Goal: Task Accomplishment & Management: Use online tool/utility

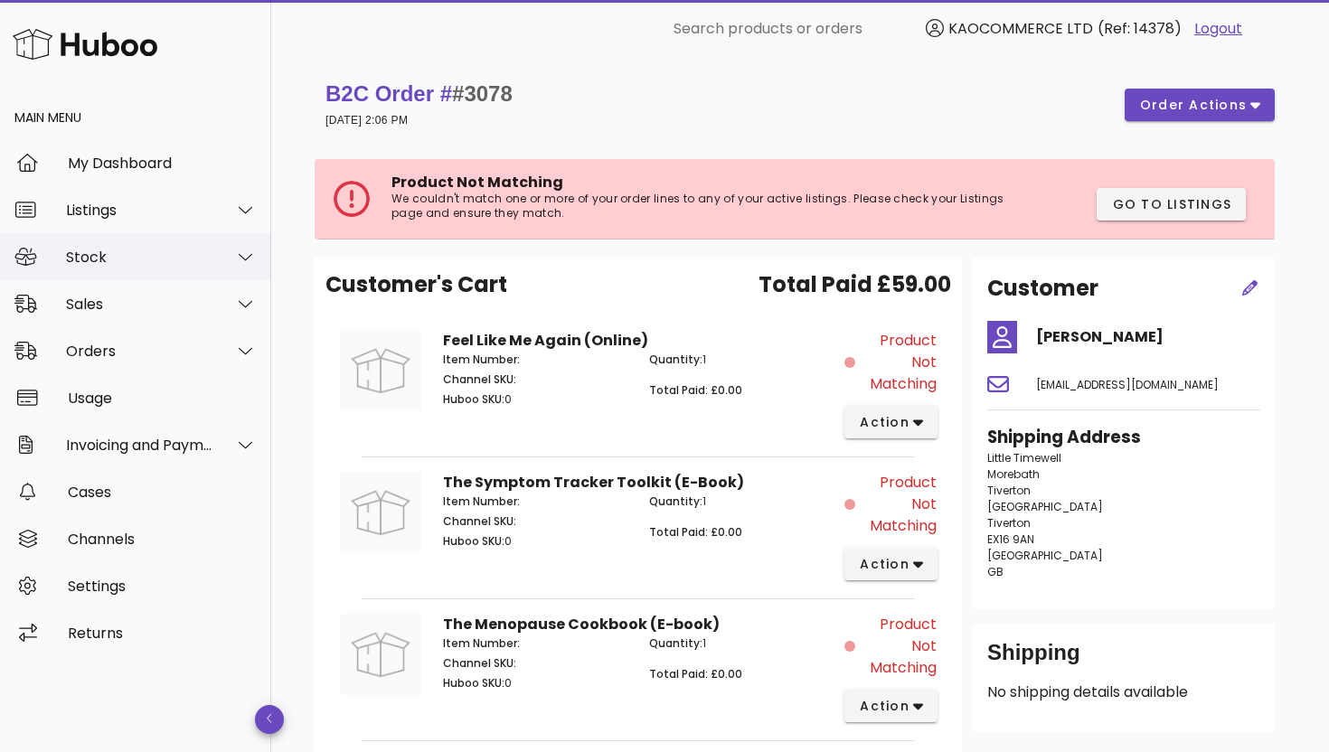
click at [178, 258] on div "Stock" at bounding box center [139, 257] width 147 height 17
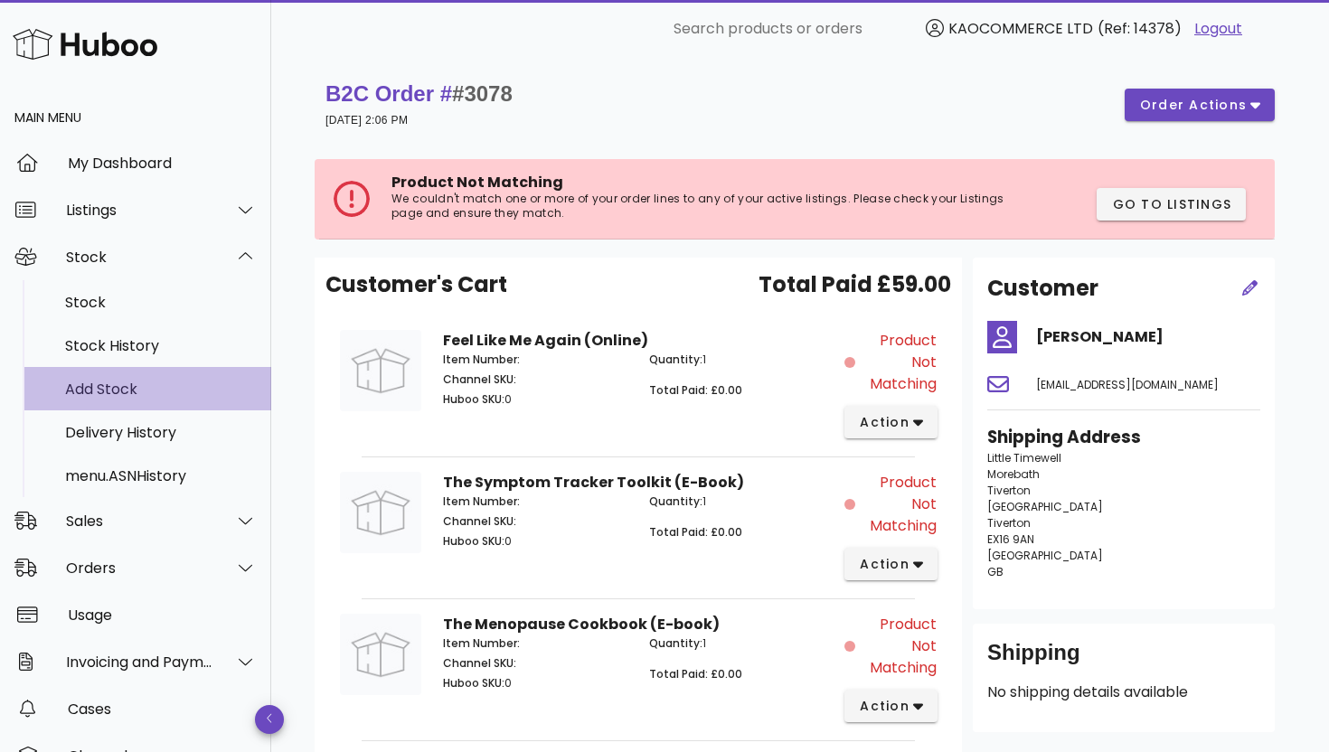
click at [143, 383] on div "Add Stock" at bounding box center [161, 389] width 192 height 17
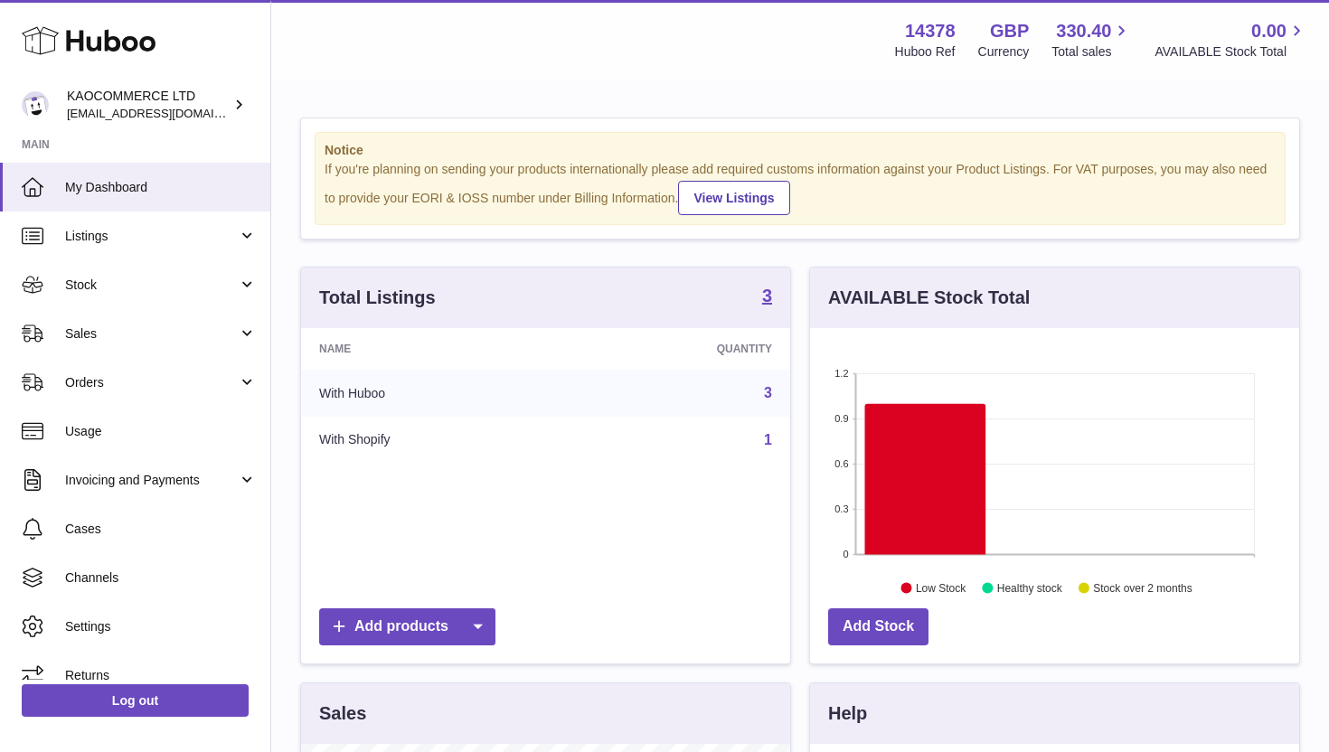
scroll to position [282, 489]
click at [151, 294] on link "Stock" at bounding box center [135, 284] width 270 height 49
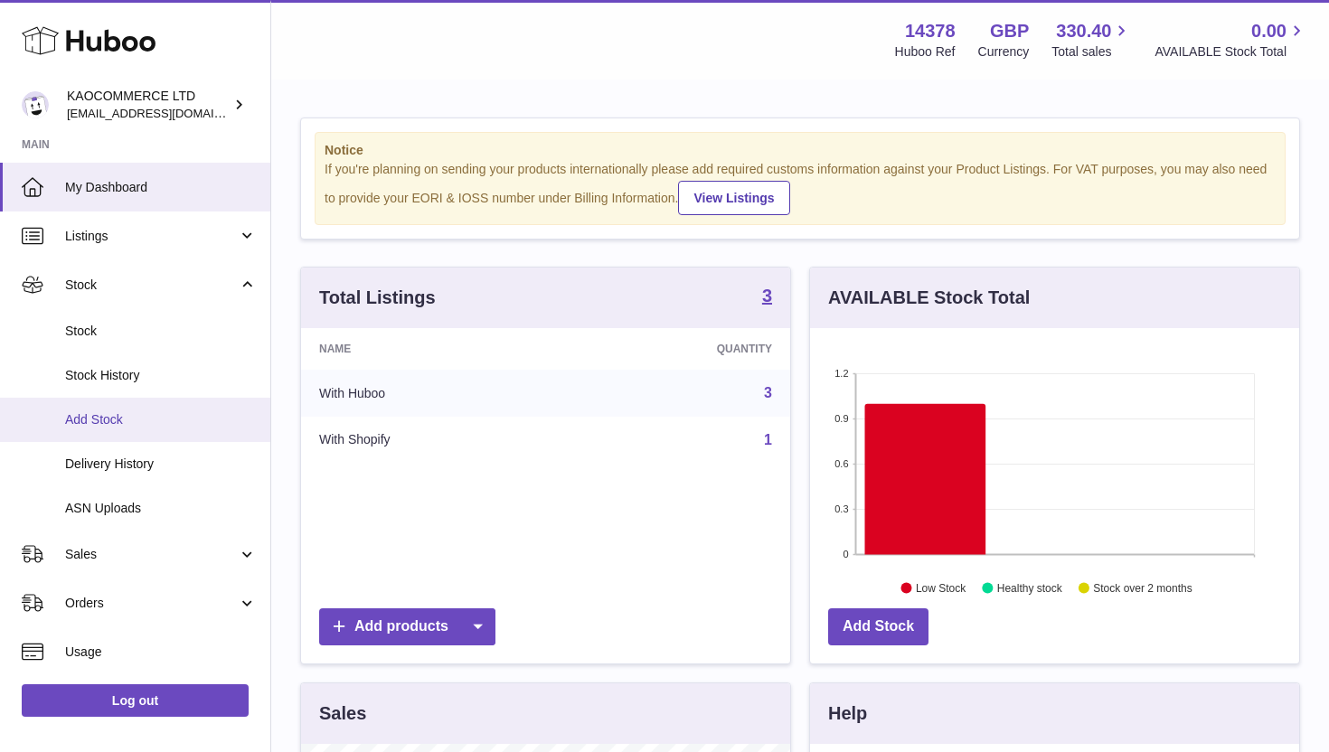
click at [139, 429] on link "Add Stock" at bounding box center [135, 420] width 270 height 44
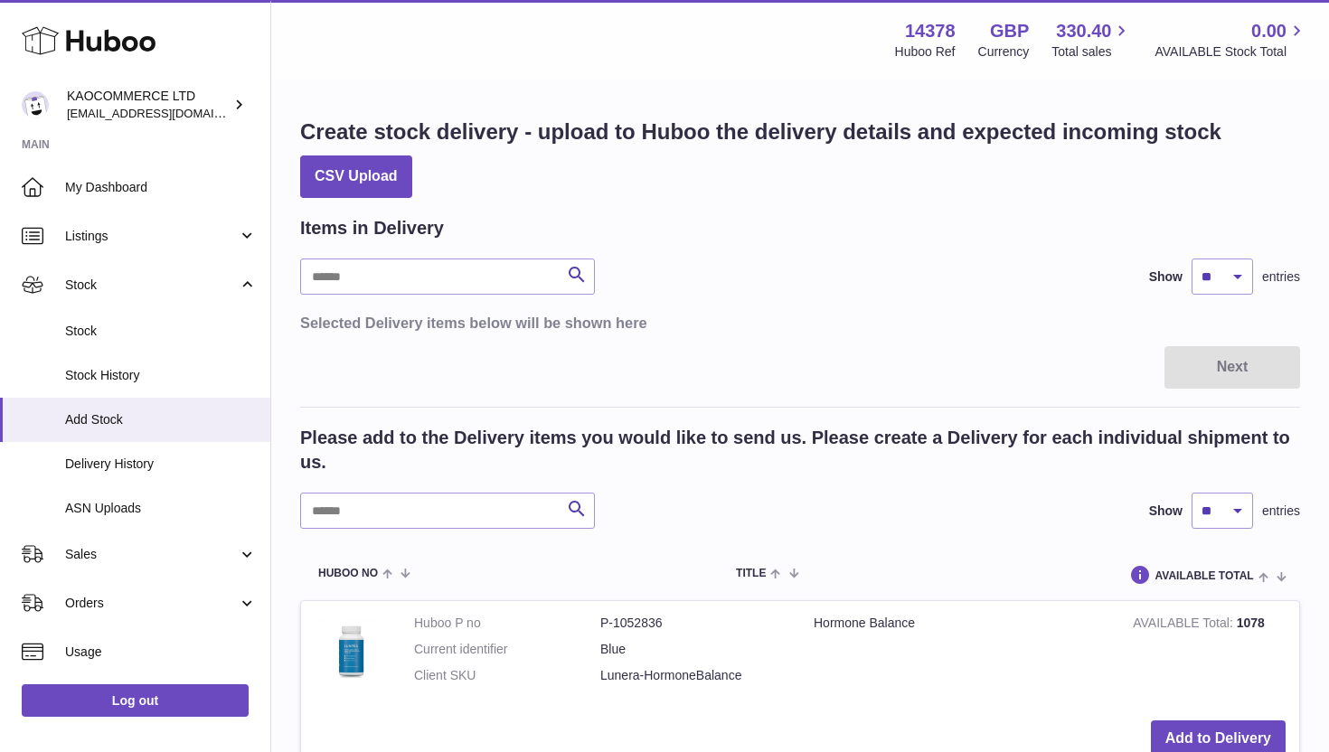
scroll to position [154, 0]
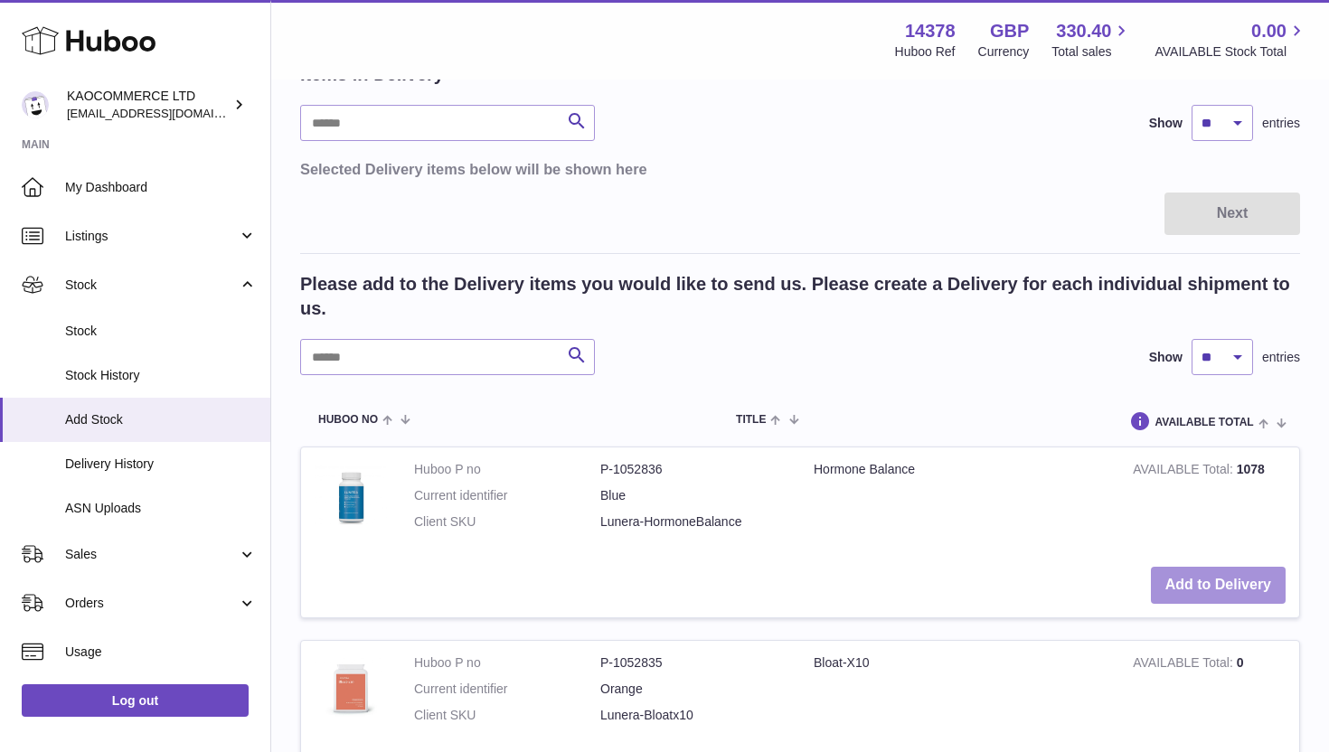
click at [1189, 574] on button "Add to Delivery" at bounding box center [1218, 585] width 135 height 37
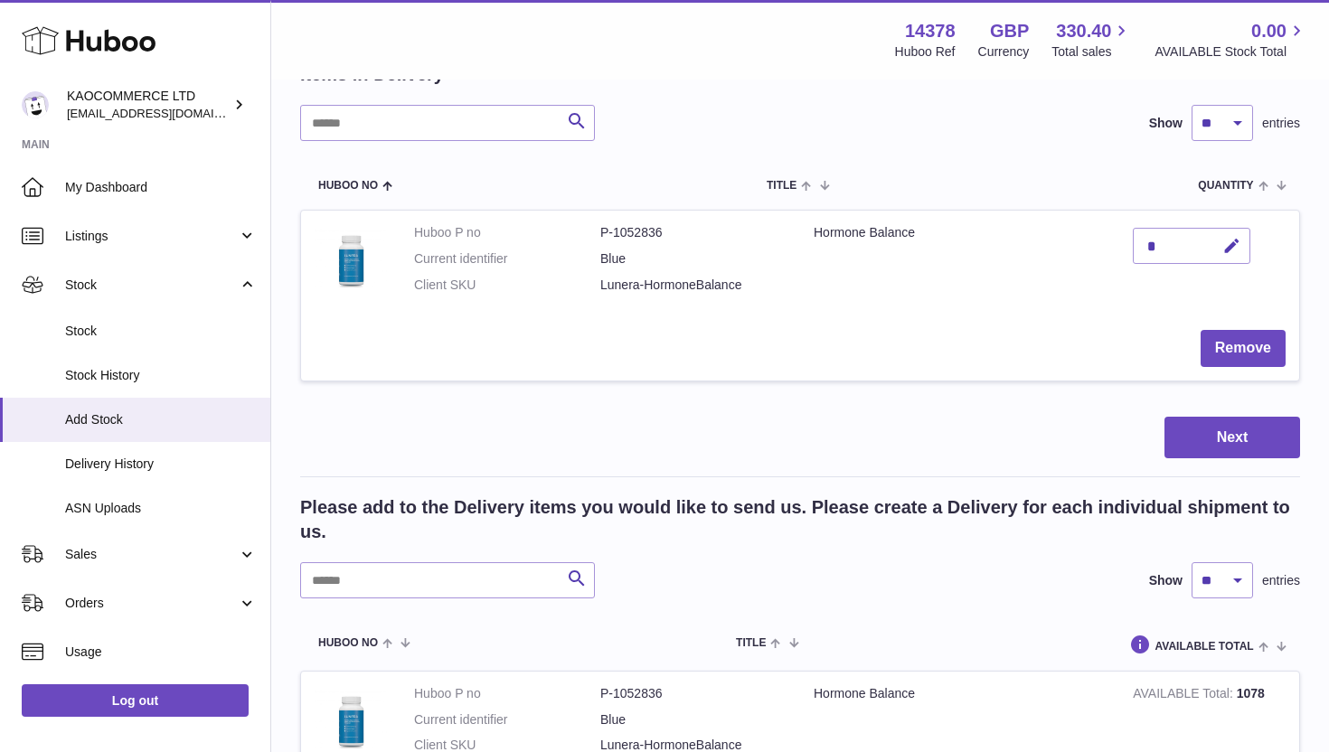
click at [1180, 249] on div "*" at bounding box center [1192, 246] width 118 height 36
click at [1158, 247] on div "*" at bounding box center [1192, 246] width 118 height 36
click at [1238, 243] on icon "button" at bounding box center [1231, 246] width 19 height 19
type input "**"
click at [1236, 434] on button "Next" at bounding box center [1232, 438] width 136 height 42
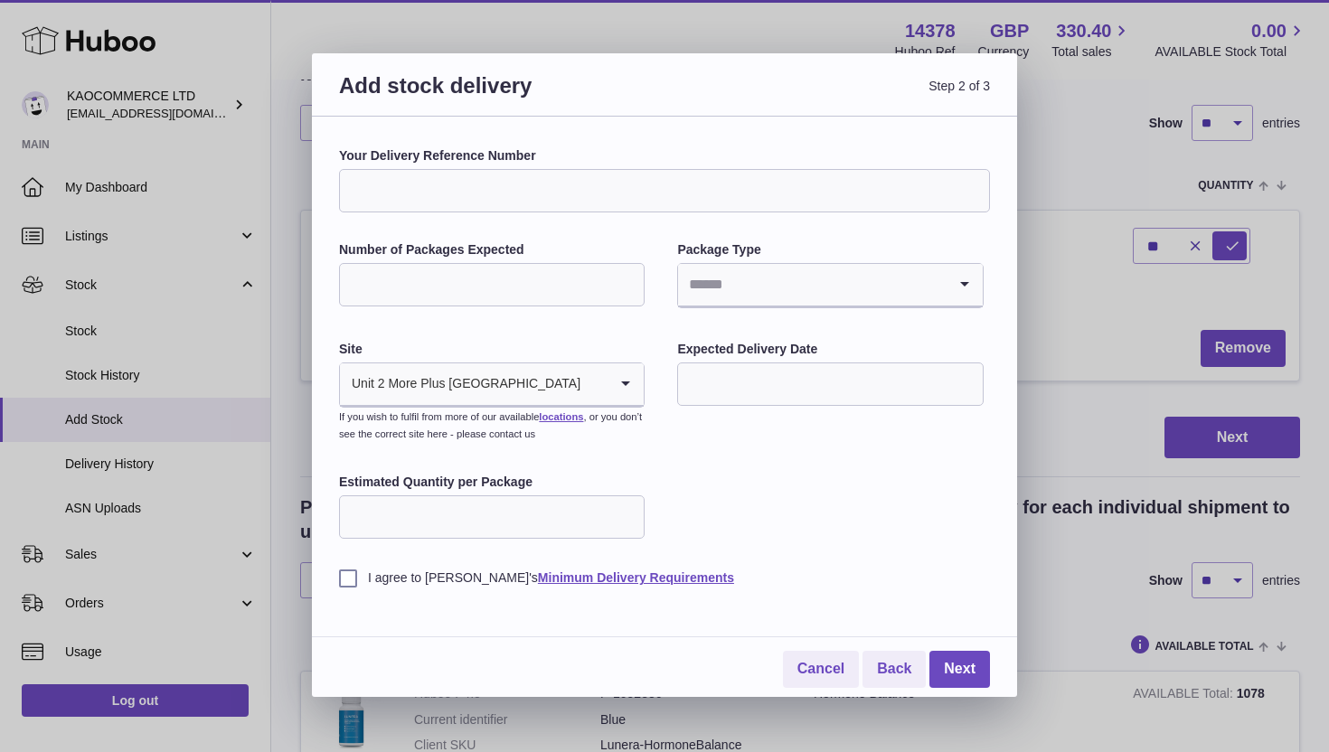
click at [1217, 291] on div "Add stock delivery Step 2 of 3 Your Delivery Reference Number Number of Package…" at bounding box center [664, 376] width 1329 height 752
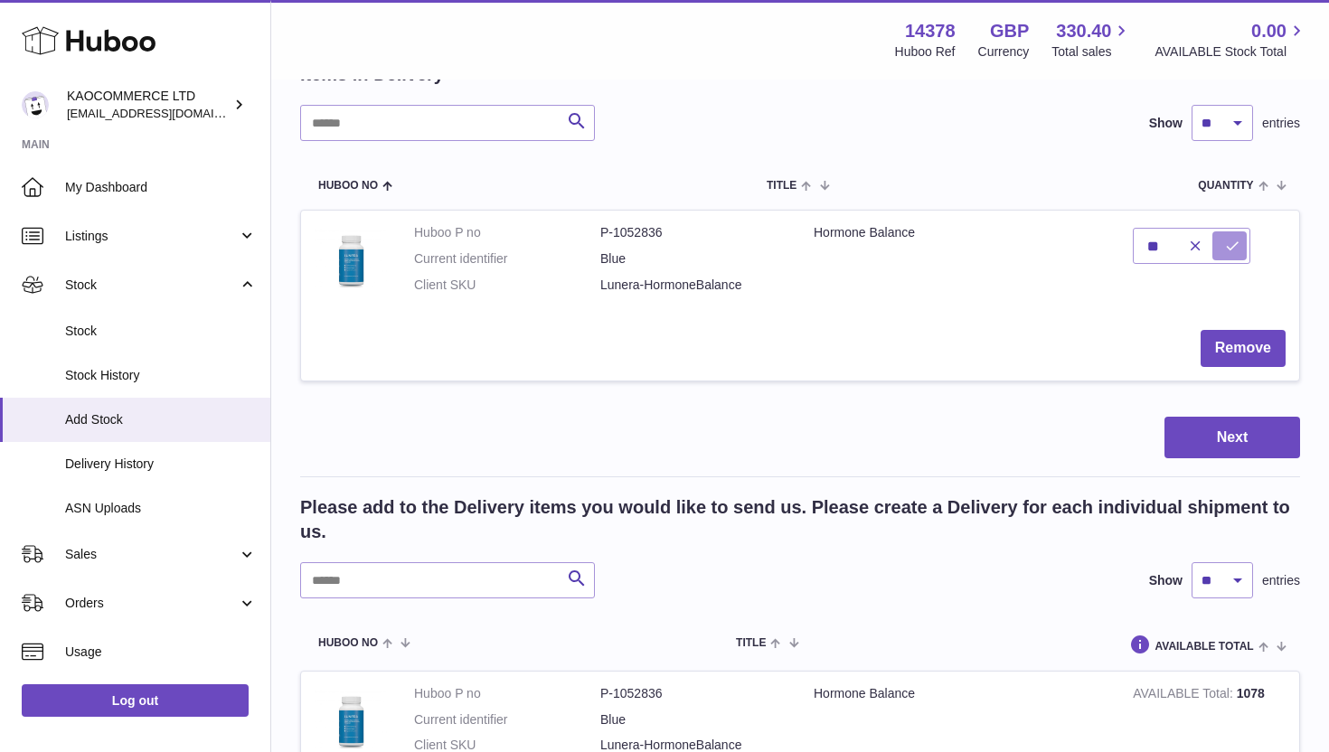
click at [1226, 251] on icon "submit" at bounding box center [1232, 246] width 16 height 16
click at [1208, 451] on button "Next" at bounding box center [1232, 438] width 136 height 42
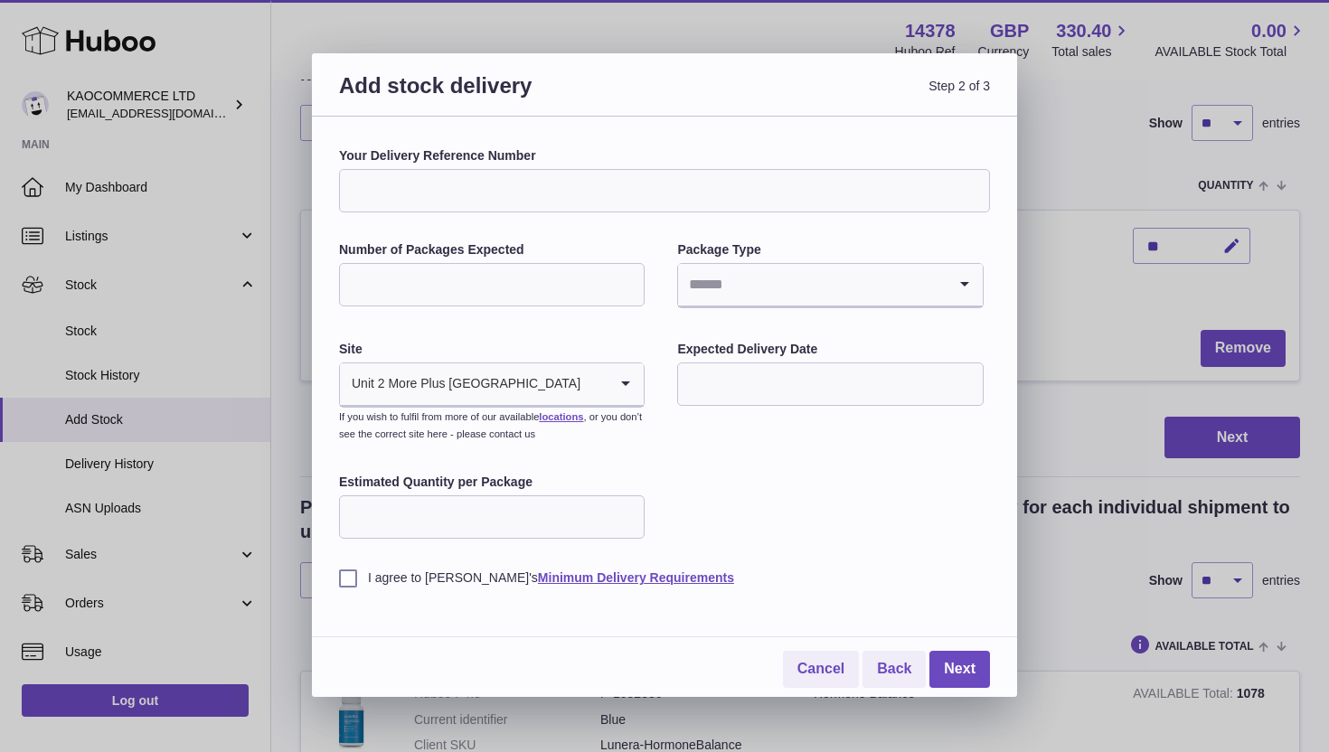
click at [504, 177] on input "Your Delivery Reference Number" at bounding box center [664, 190] width 651 height 43
type input "**********"
click at [486, 278] on input "Number of Packages Expected" at bounding box center [492, 284] width 306 height 43
type input "*"
click at [820, 282] on input "Search for option" at bounding box center [812, 285] width 268 height 42
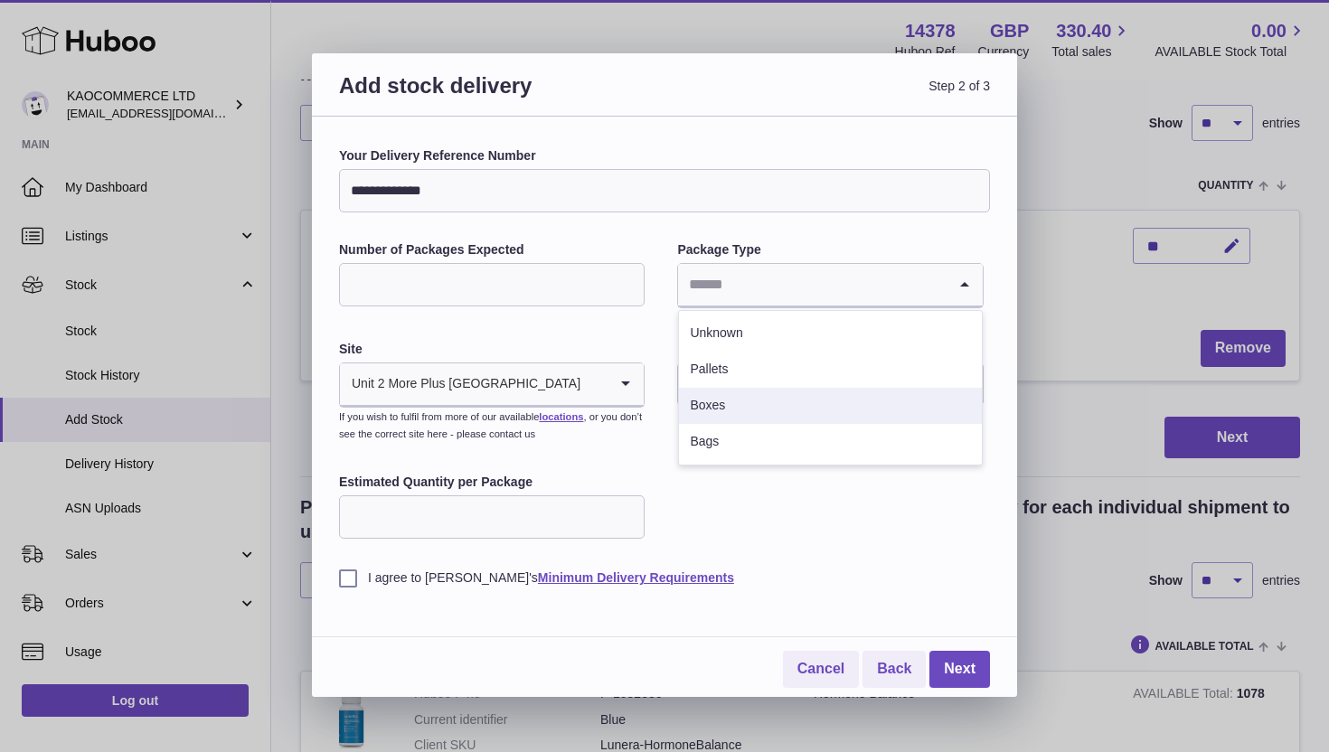
click at [743, 418] on li "Boxes" at bounding box center [830, 406] width 302 height 36
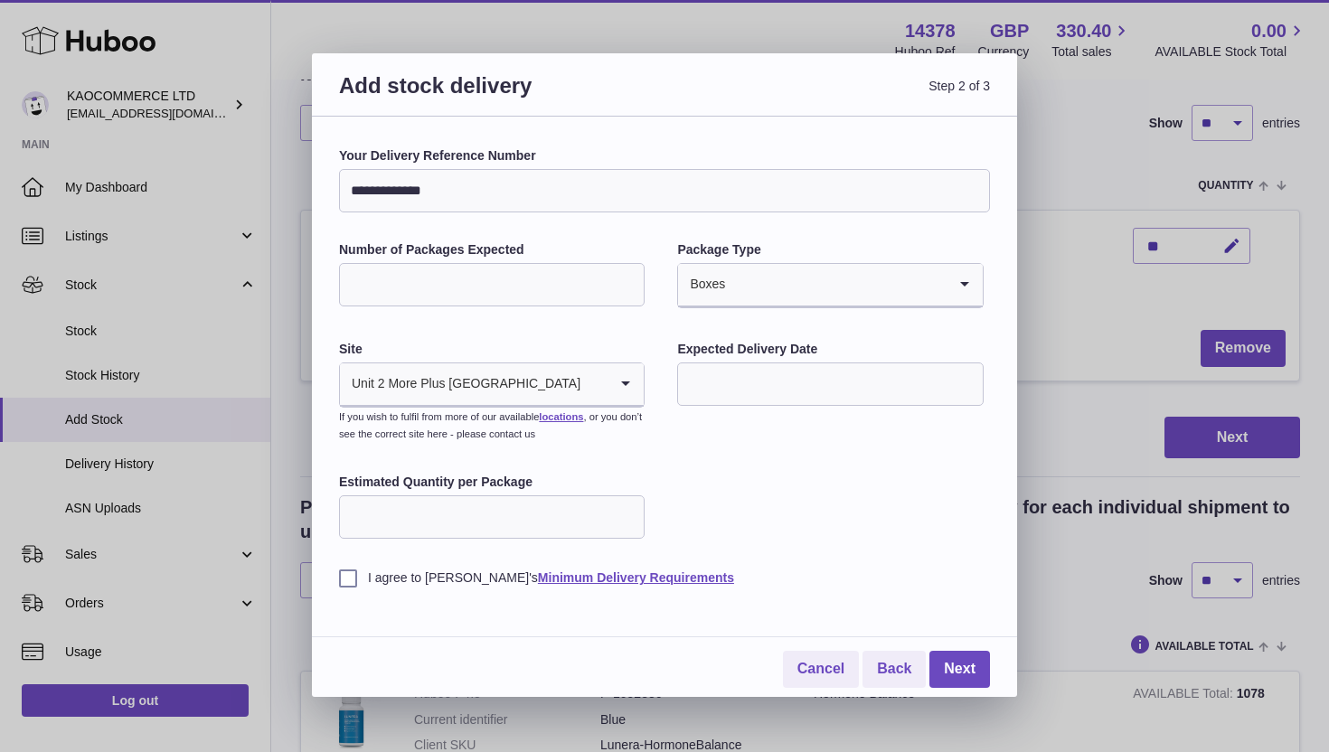
click at [712, 380] on input "text" at bounding box center [830, 383] width 306 height 43
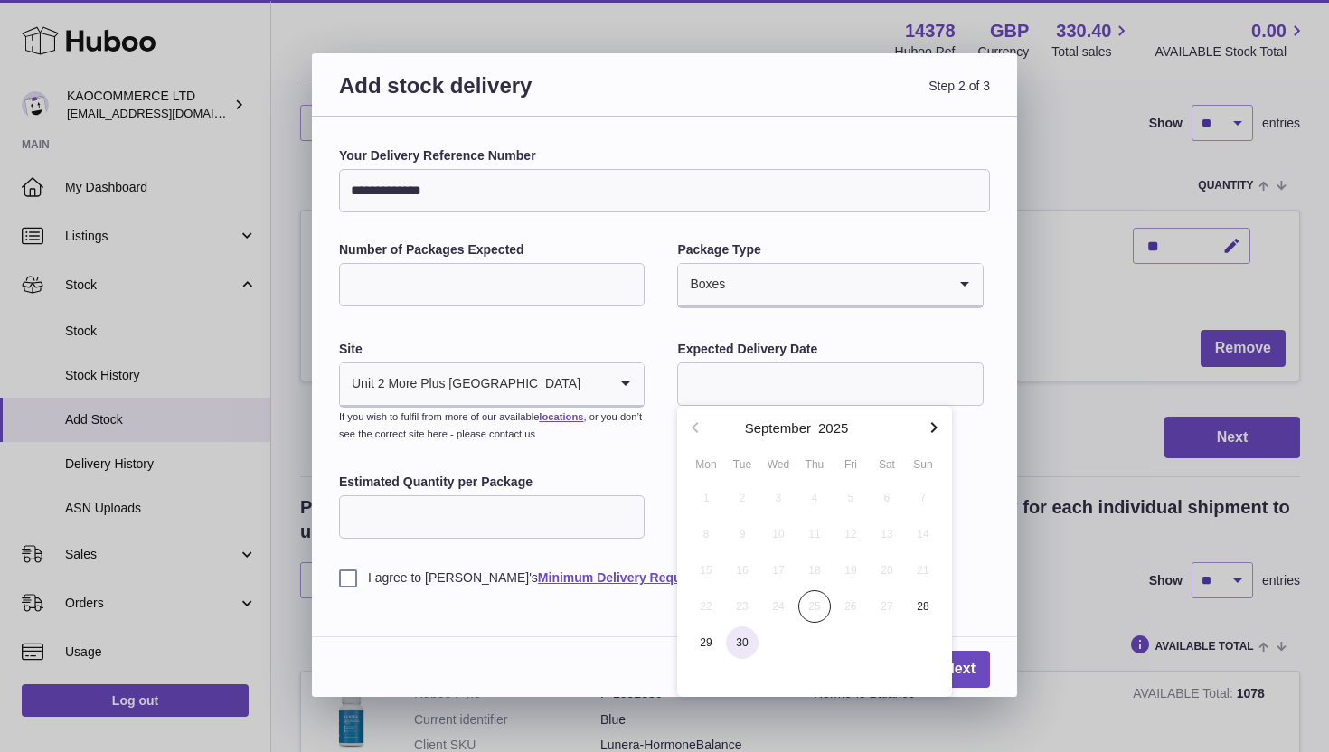
click at [739, 644] on span "30" at bounding box center [742, 642] width 33 height 33
type input "**********"
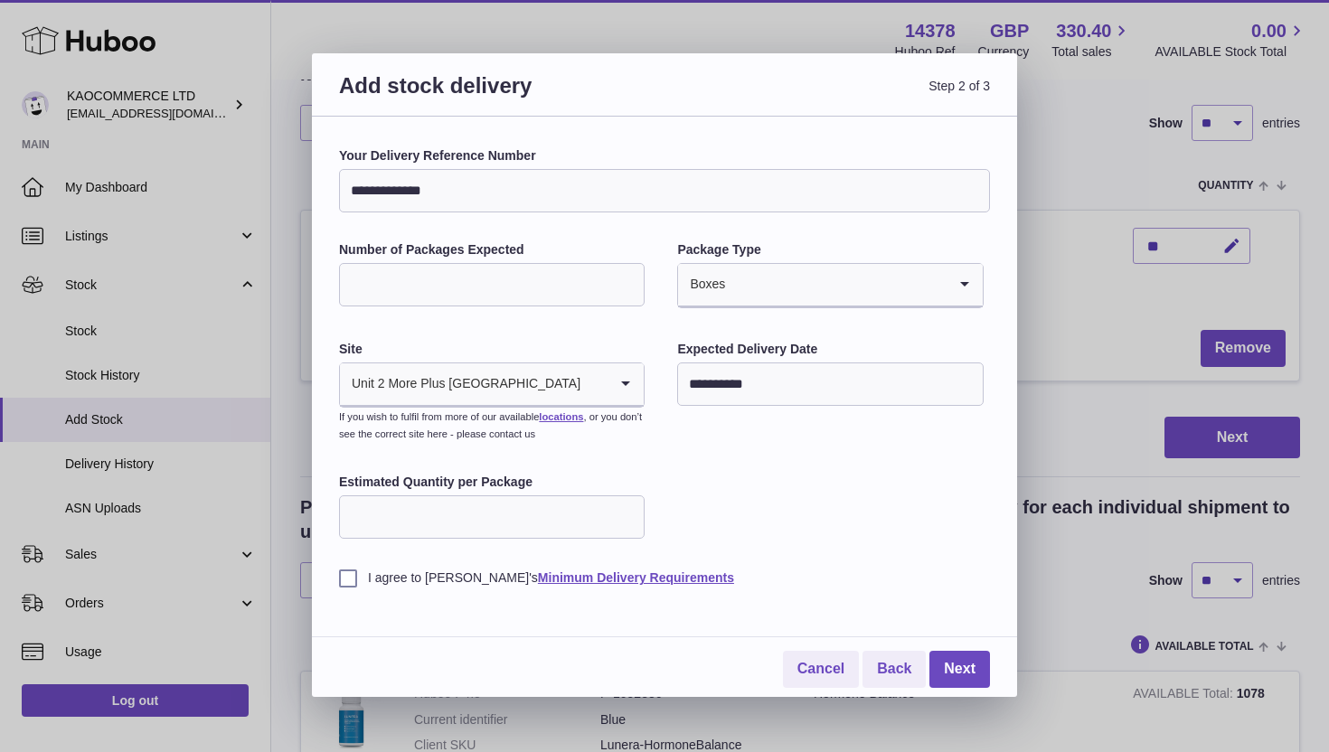
click at [494, 504] on input "Estimated Quantity per Package" at bounding box center [492, 516] width 306 height 43
type input "**"
click at [352, 582] on label "I agree to Huboo's Minimum Delivery Requirements" at bounding box center [664, 577] width 651 height 17
click at [966, 674] on link "Next" at bounding box center [959, 669] width 61 height 37
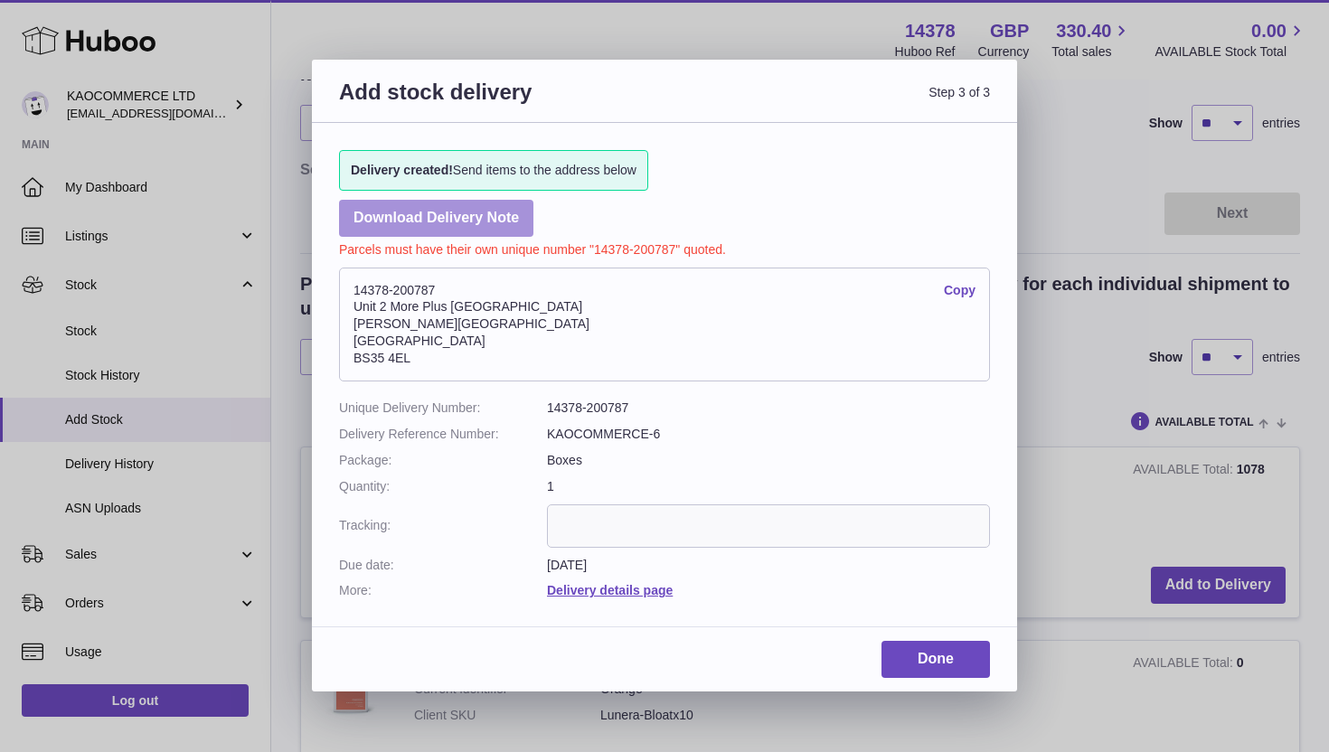
click at [488, 213] on link "Download Delivery Note" at bounding box center [436, 218] width 194 height 37
